Goal: Information Seeking & Learning: Learn about a topic

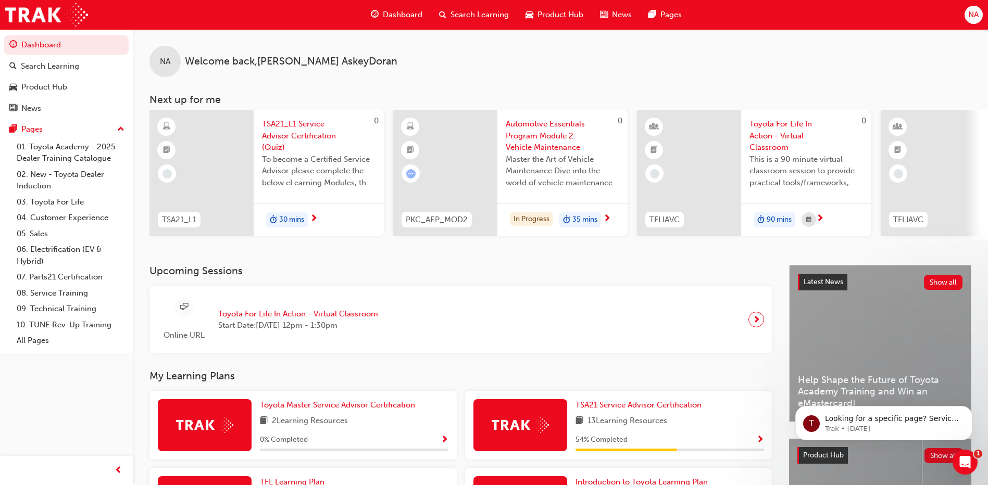
click at [476, 17] on span "Search Learning" at bounding box center [479, 15] width 58 height 12
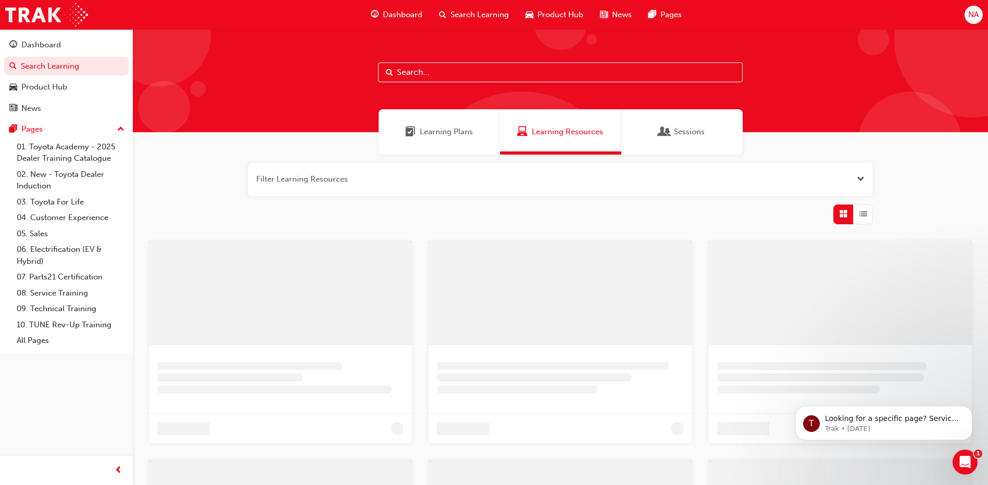
click at [437, 73] on input "text" at bounding box center [560, 72] width 365 height 20
paste input "Australian Consumer Law - Dealer Service Staff- eLearning Module"
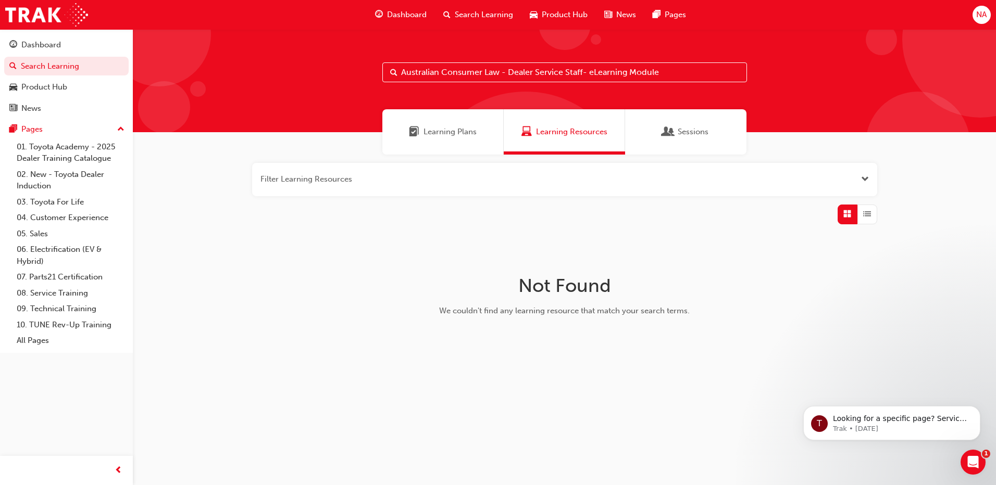
drag, startPoint x: 586, startPoint y: 73, endPoint x: 690, endPoint y: 72, distance: 104.2
click at [690, 72] on input "Australian Consumer Law - Dealer Service Staff- eLearning Module" at bounding box center [564, 72] width 365 height 20
type input "Australian Consumer Law - Dealer Service Staff"
